Goal: Information Seeking & Learning: Learn about a topic

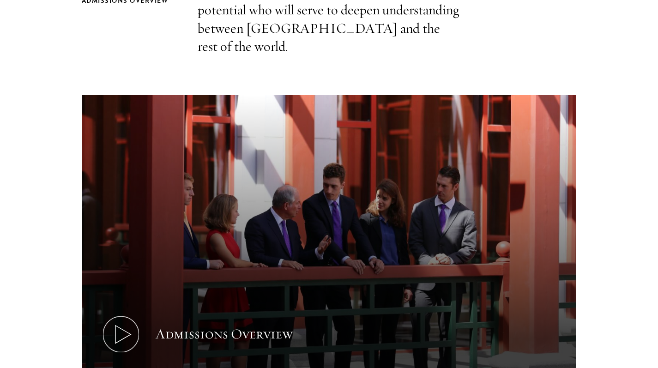
scroll to position [452, 0]
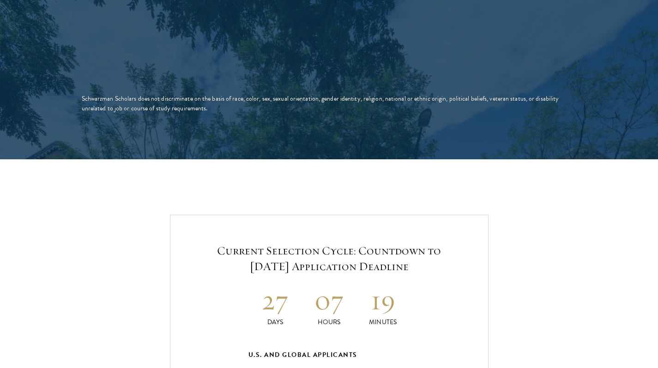
scroll to position [1881, 0]
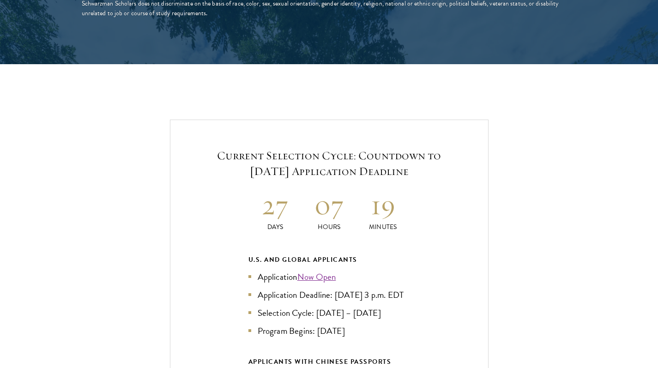
click at [291, 148] on h5 "Current Selection Cycle: Countdown to [DATE] Application Deadline" at bounding box center [329, 163] width 262 height 31
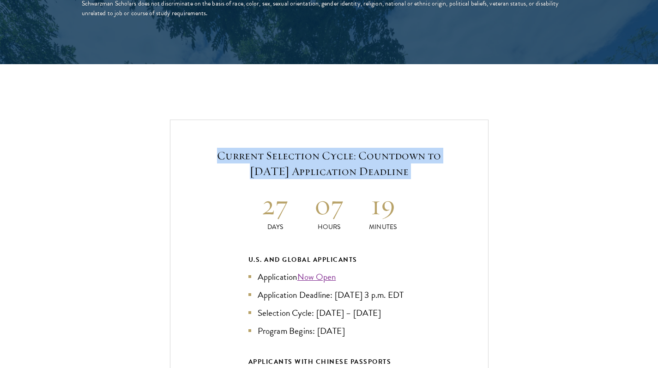
click at [291, 148] on h5 "Current Selection Cycle: Countdown to [DATE] Application Deadline" at bounding box center [329, 163] width 262 height 31
click at [311, 148] on h5 "Current Selection Cycle: Countdown to [DATE] Application Deadline" at bounding box center [329, 163] width 262 height 31
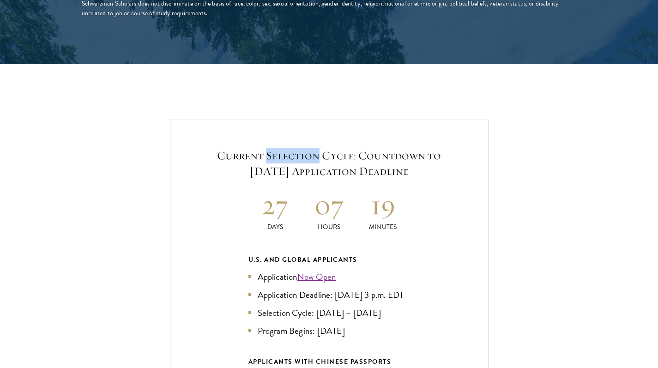
click at [311, 148] on h5 "Current Selection Cycle: Countdown to [DATE] Application Deadline" at bounding box center [329, 163] width 262 height 31
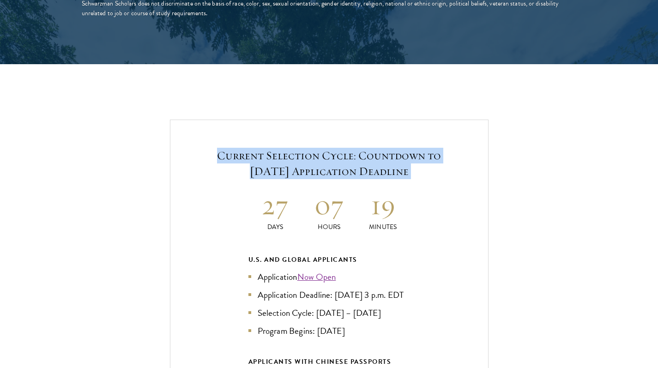
click at [311, 148] on h5 "Current Selection Cycle: Countdown to [DATE] Application Deadline" at bounding box center [329, 163] width 262 height 31
click at [335, 148] on h5 "Current Selection Cycle: Countdown to [DATE] Application Deadline" at bounding box center [329, 163] width 262 height 31
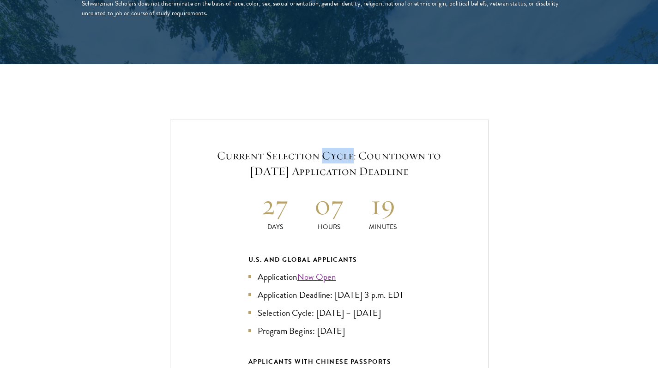
click at [335, 148] on h5 "Current Selection Cycle: Countdown to [DATE] Application Deadline" at bounding box center [329, 163] width 262 height 31
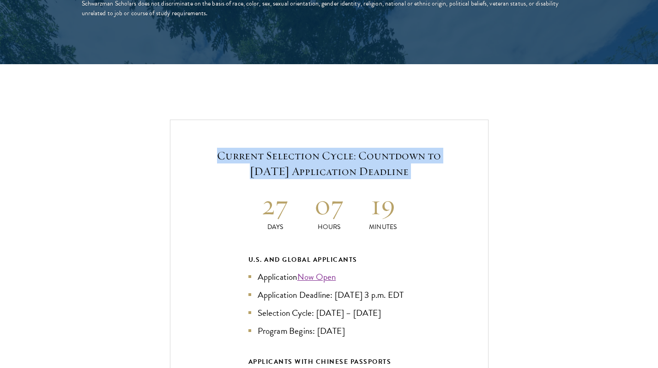
click at [335, 148] on h5 "Current Selection Cycle: Countdown to [DATE] Application Deadline" at bounding box center [329, 163] width 262 height 31
click at [358, 148] on h5 "Current Selection Cycle: Countdown to [DATE] Application Deadline" at bounding box center [329, 163] width 262 height 31
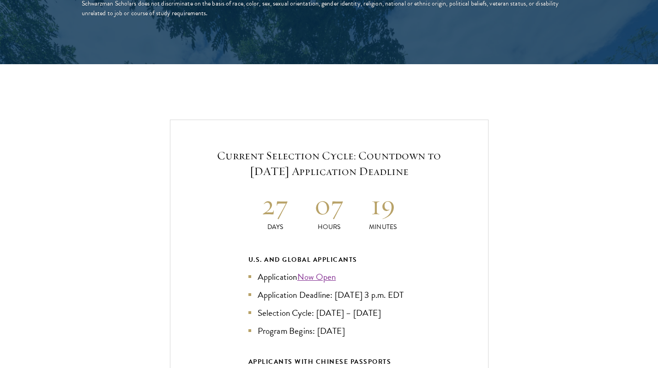
click at [358, 148] on h5 "Current Selection Cycle: Countdown to [DATE] Application Deadline" at bounding box center [329, 163] width 262 height 31
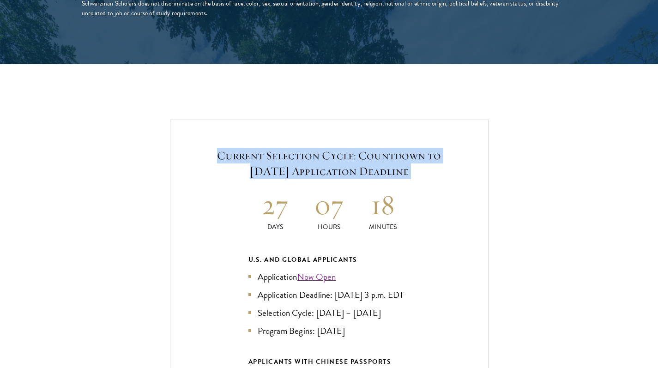
click at [358, 148] on h5 "Current Selection Cycle: Countdown to [DATE] Application Deadline" at bounding box center [329, 163] width 262 height 31
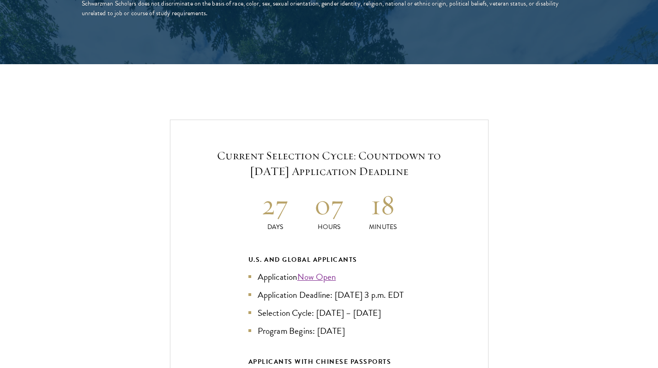
click at [386, 188] on h2 "18" at bounding box center [383, 205] width 54 height 35
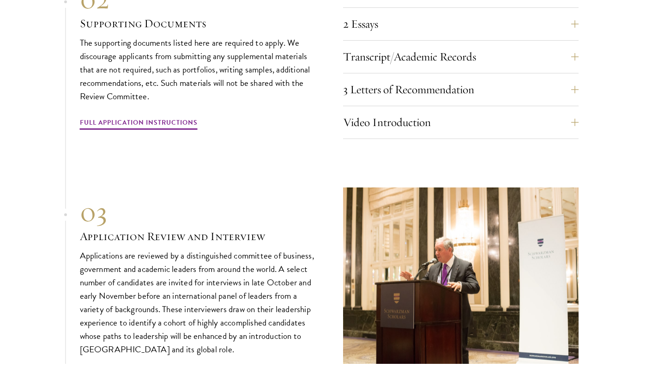
scroll to position [3311, 0]
